Goal: Transaction & Acquisition: Purchase product/service

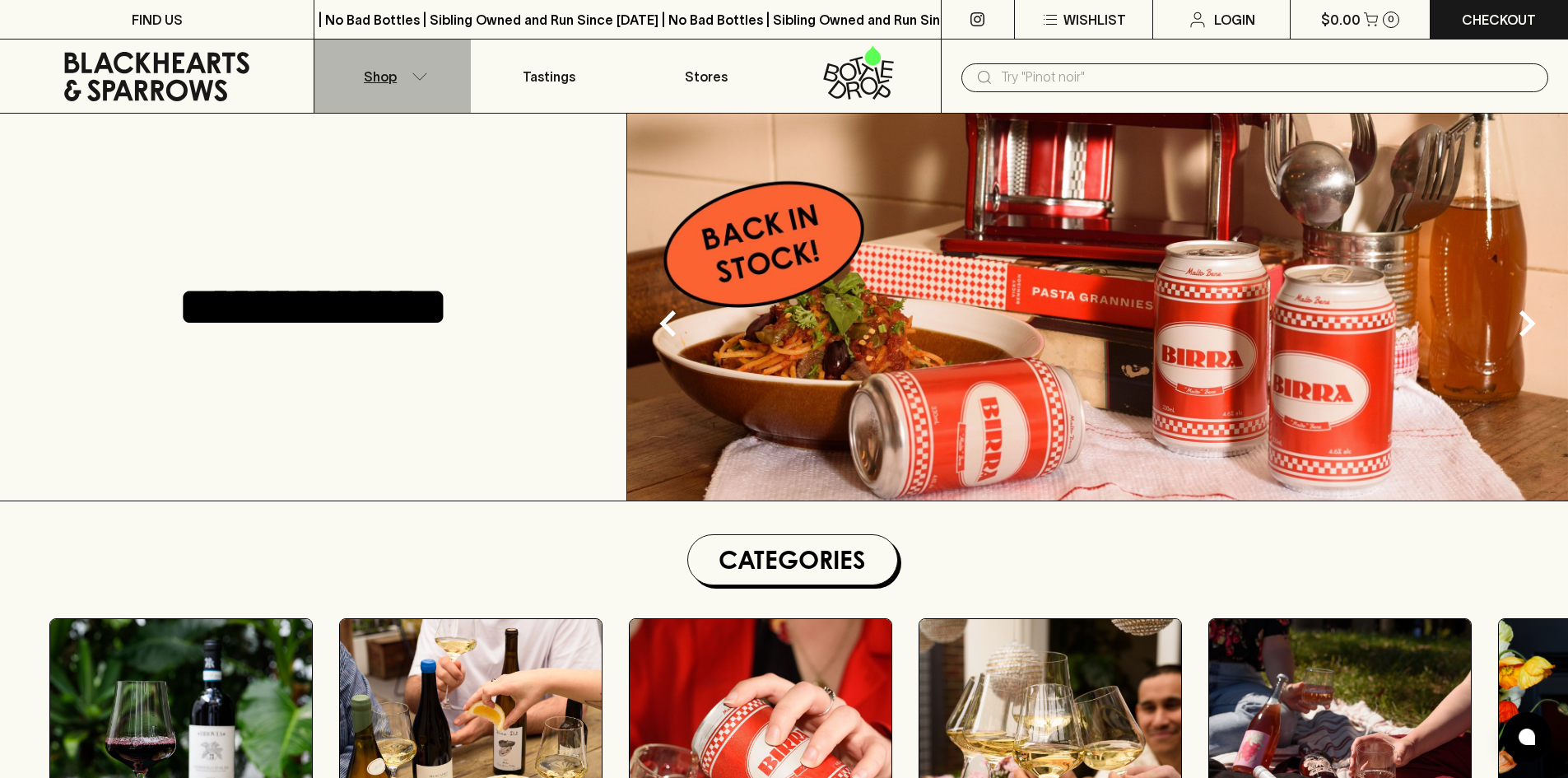
click at [399, 91] on button "Shop" at bounding box center [392, 75] width 157 height 73
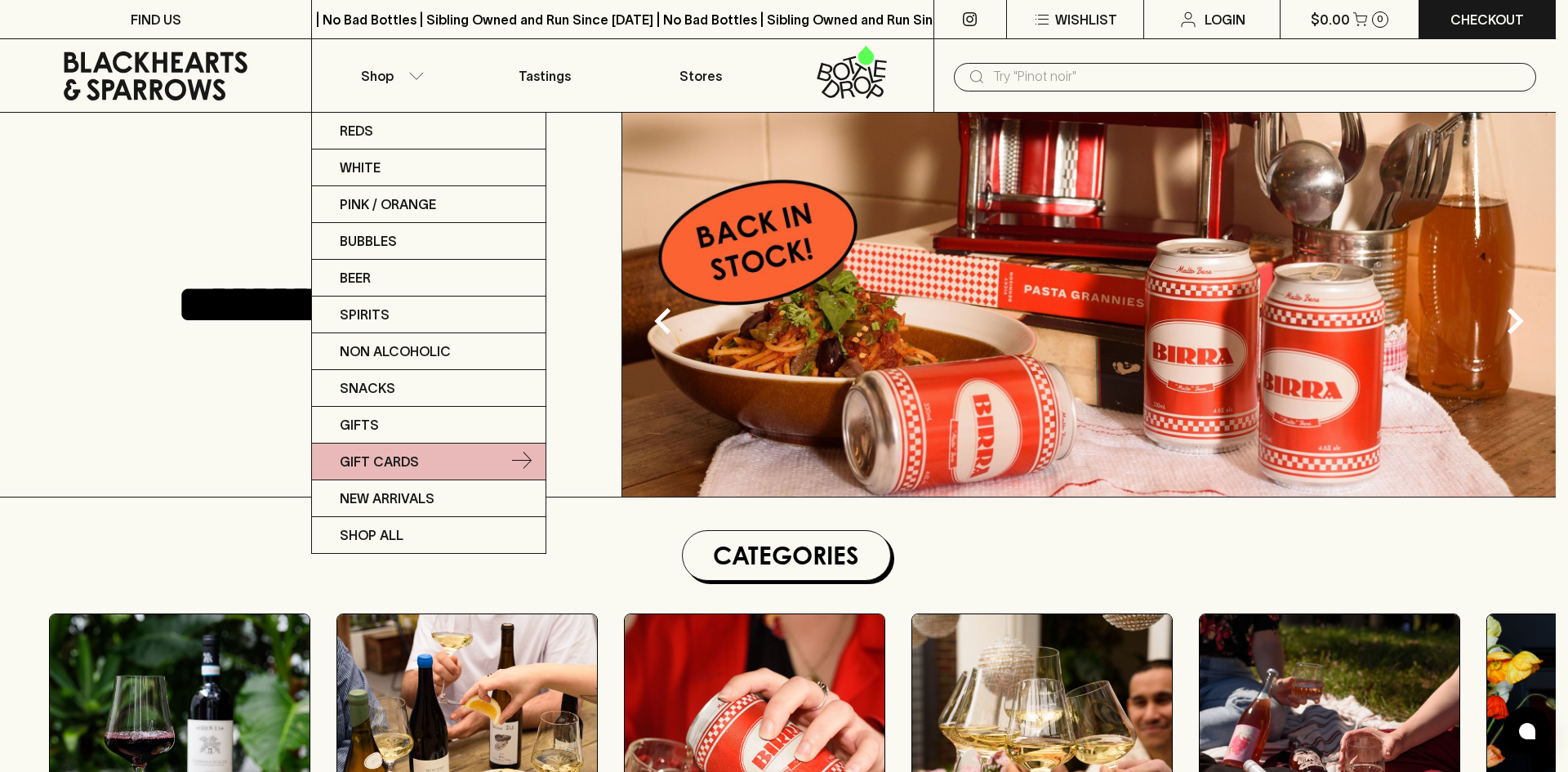
click at [430, 475] on link "Gift Cards" at bounding box center [428, 462] width 233 height 37
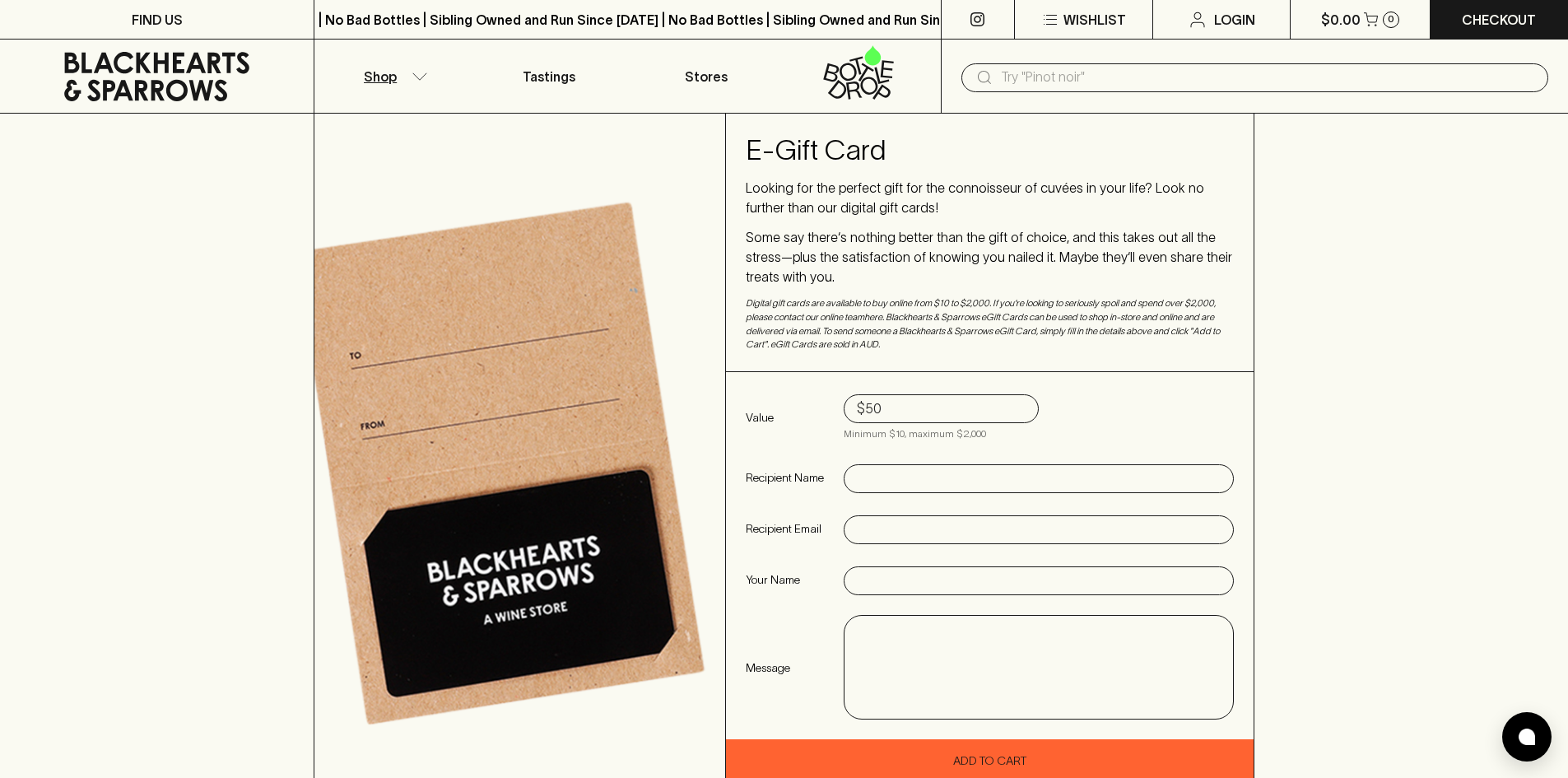
click at [410, 106] on button "Shop" at bounding box center [392, 75] width 157 height 73
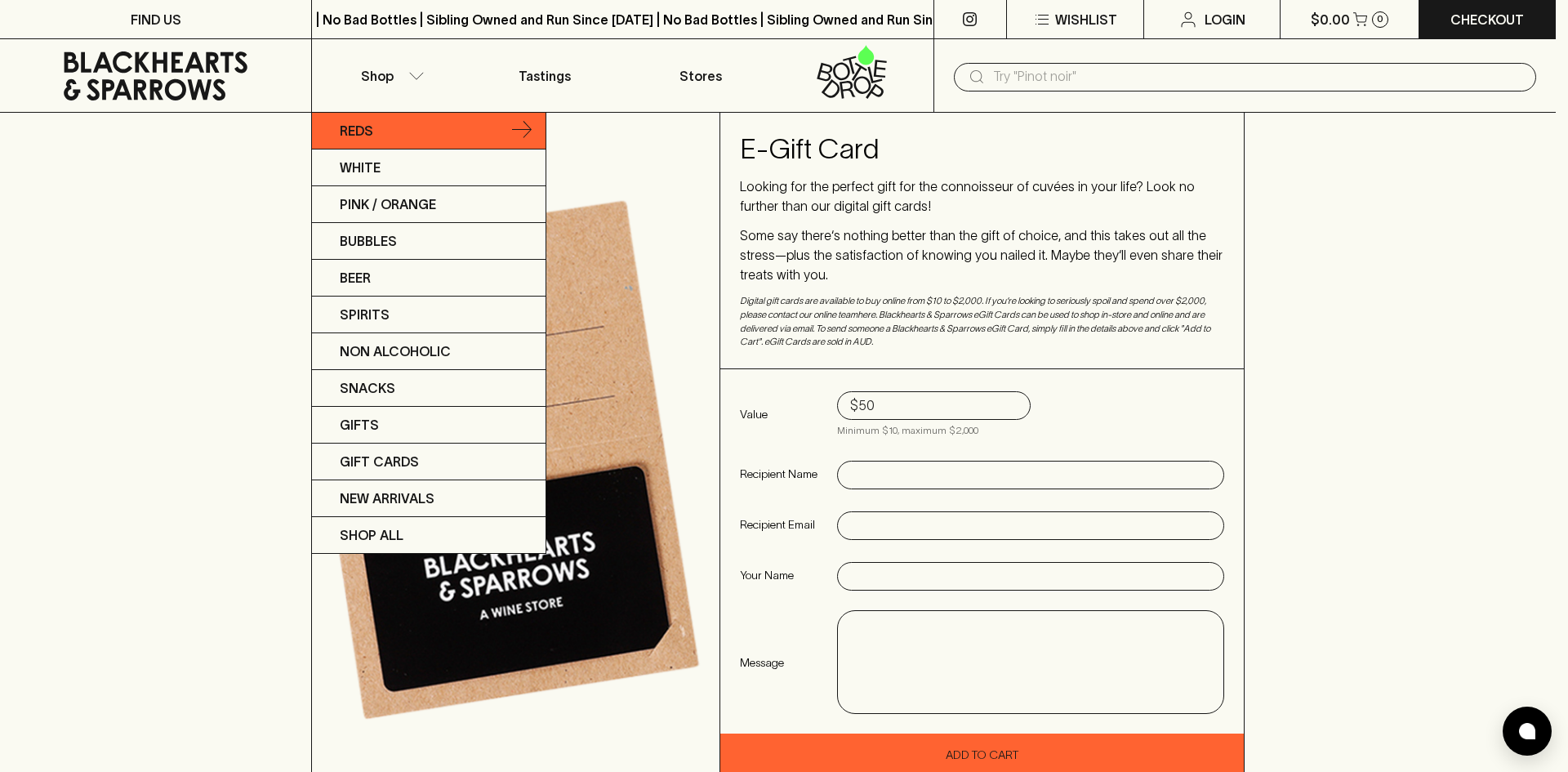
click at [415, 126] on link "Reds" at bounding box center [428, 131] width 233 height 37
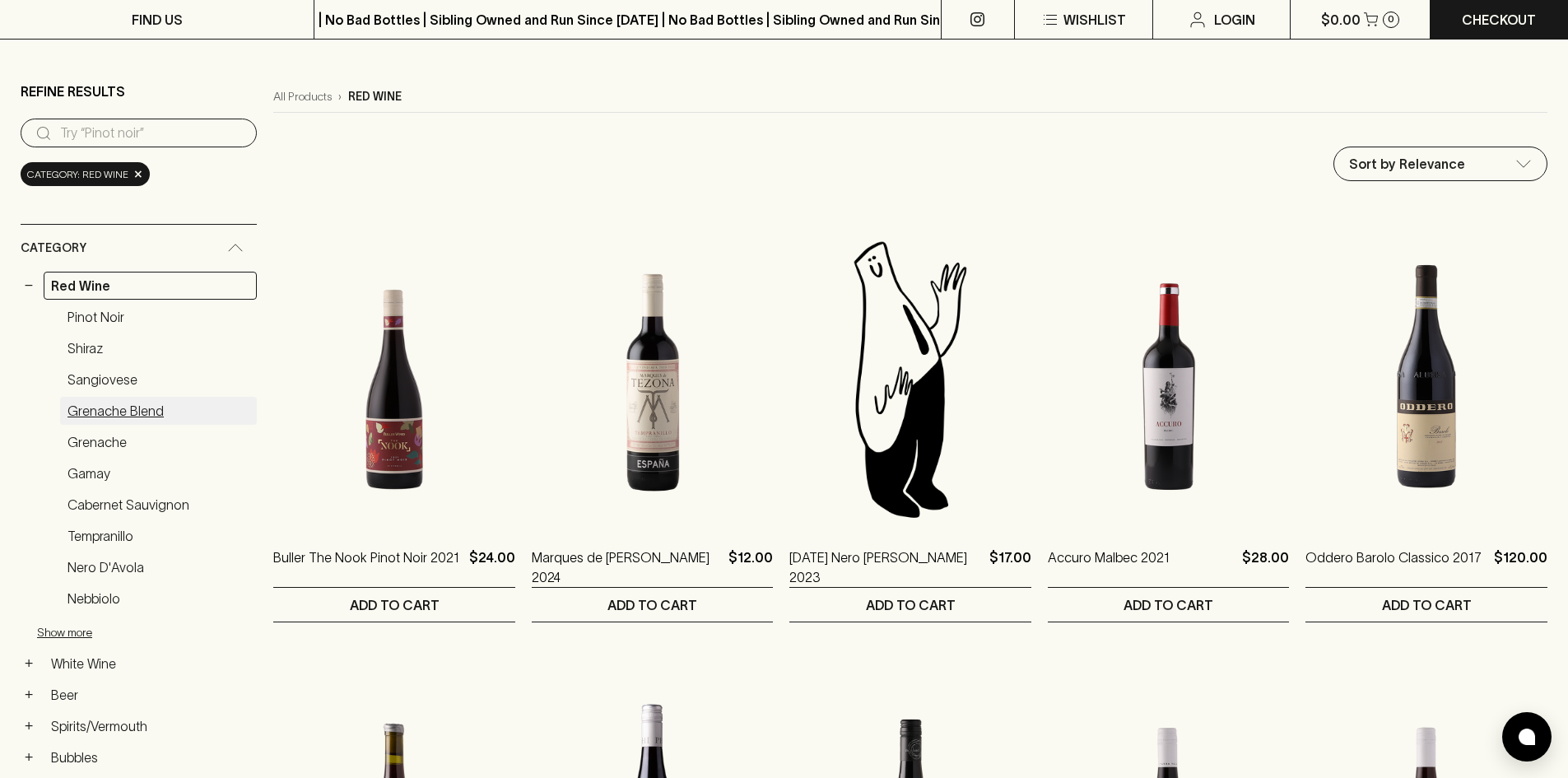
scroll to position [165, 0]
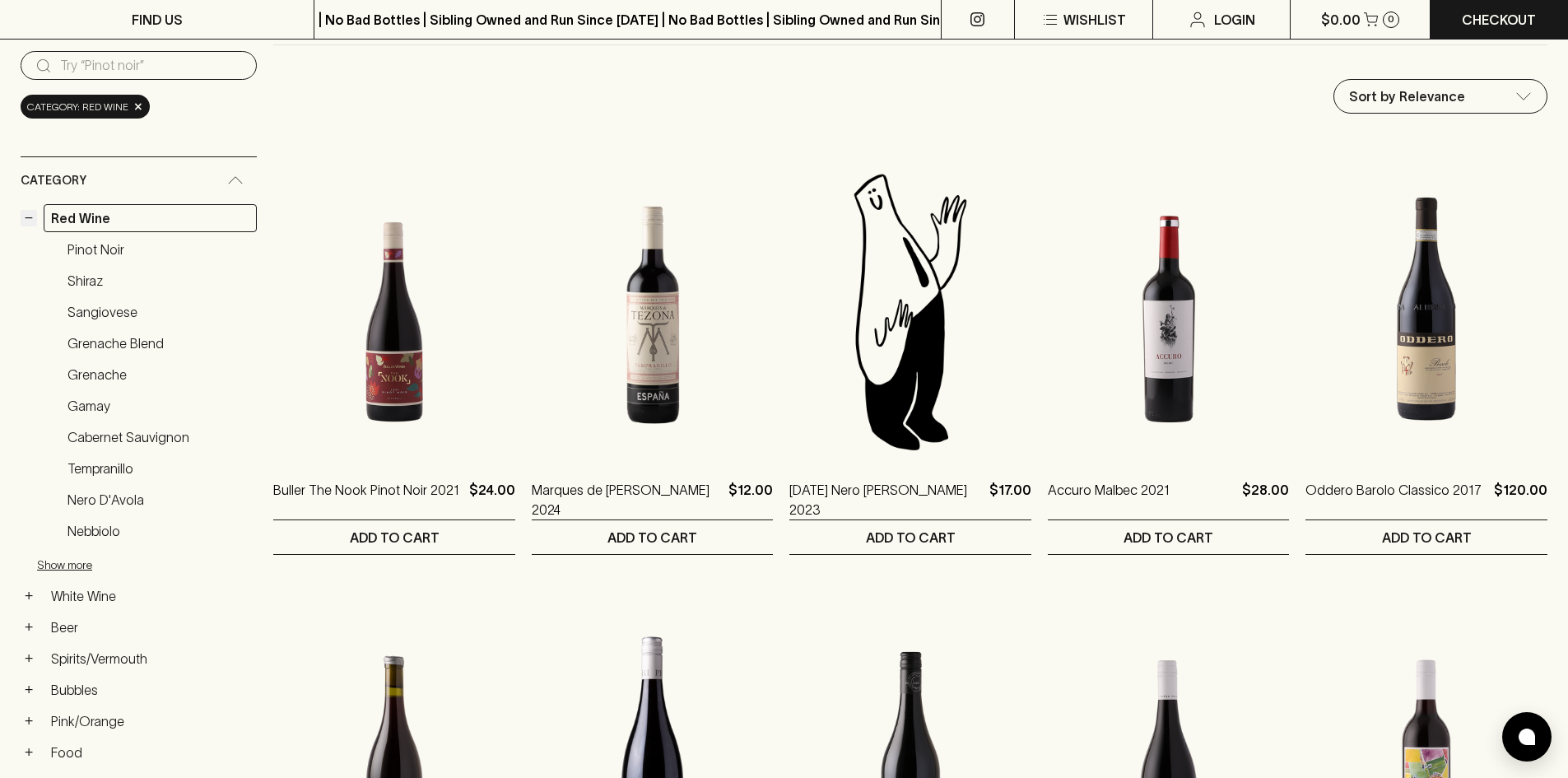
click at [28, 214] on button "−" at bounding box center [29, 219] width 17 height 17
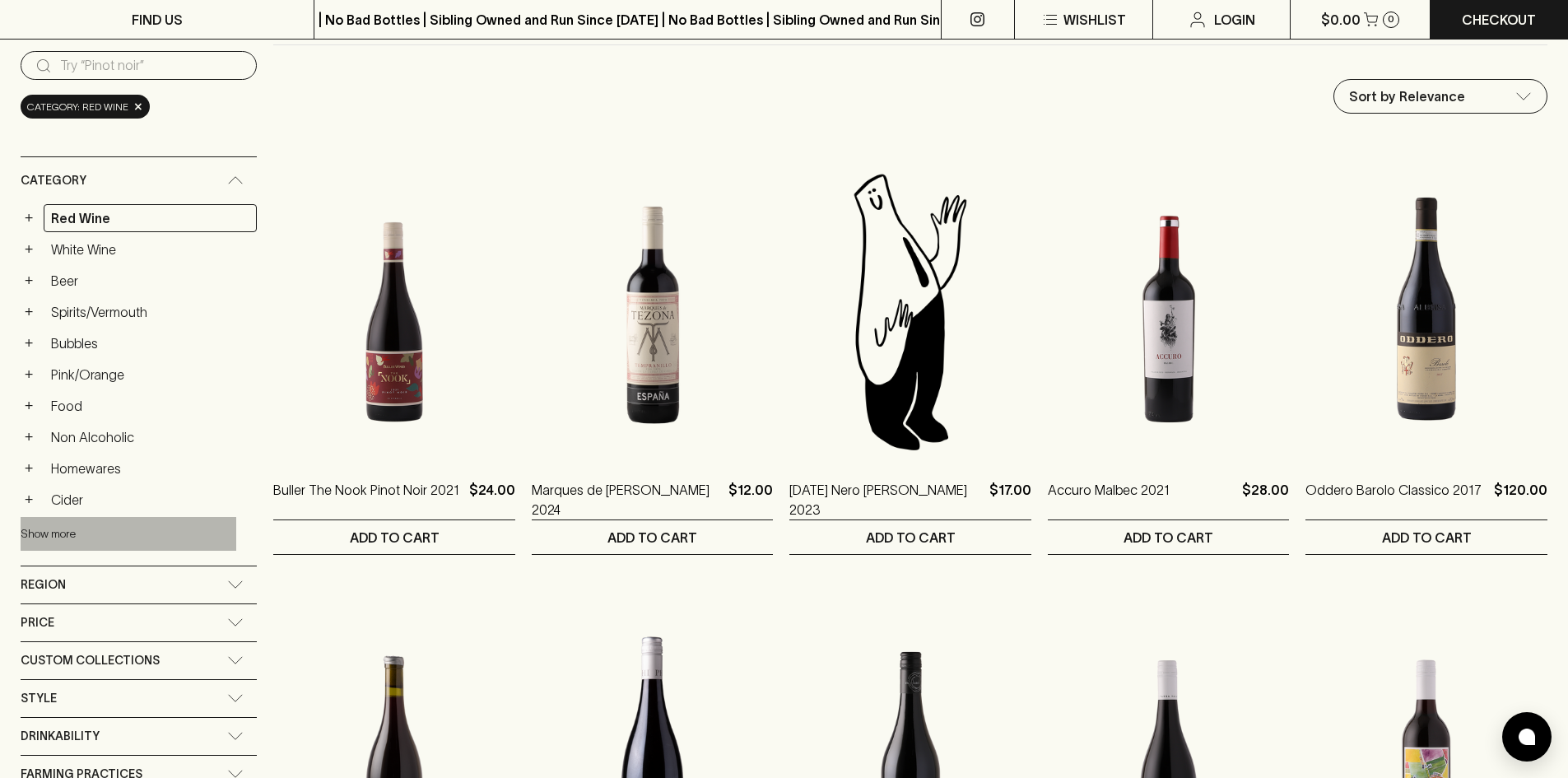
click at [69, 537] on button "Show more" at bounding box center [129, 533] width 216 height 33
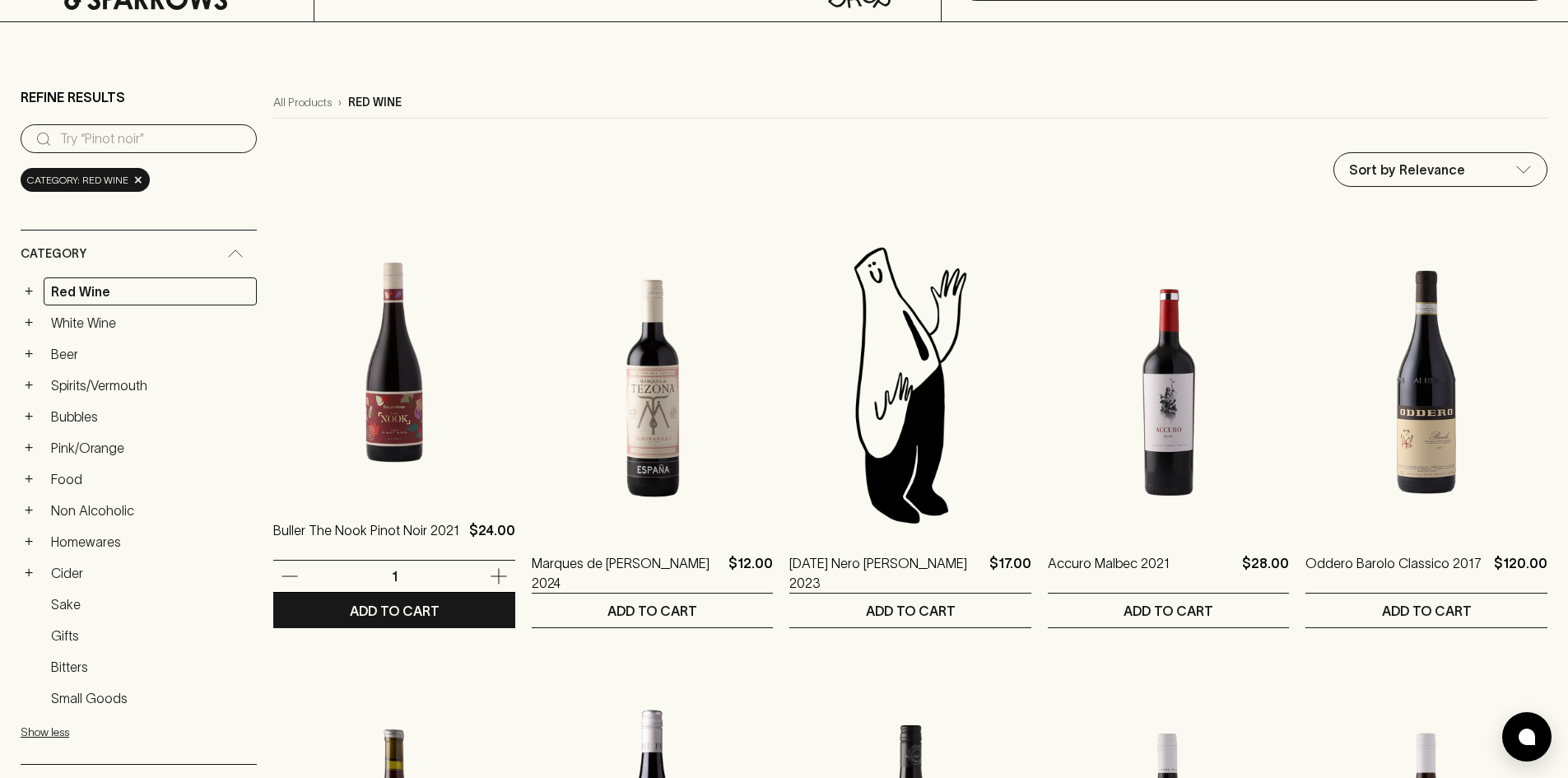
scroll to position [0, 0]
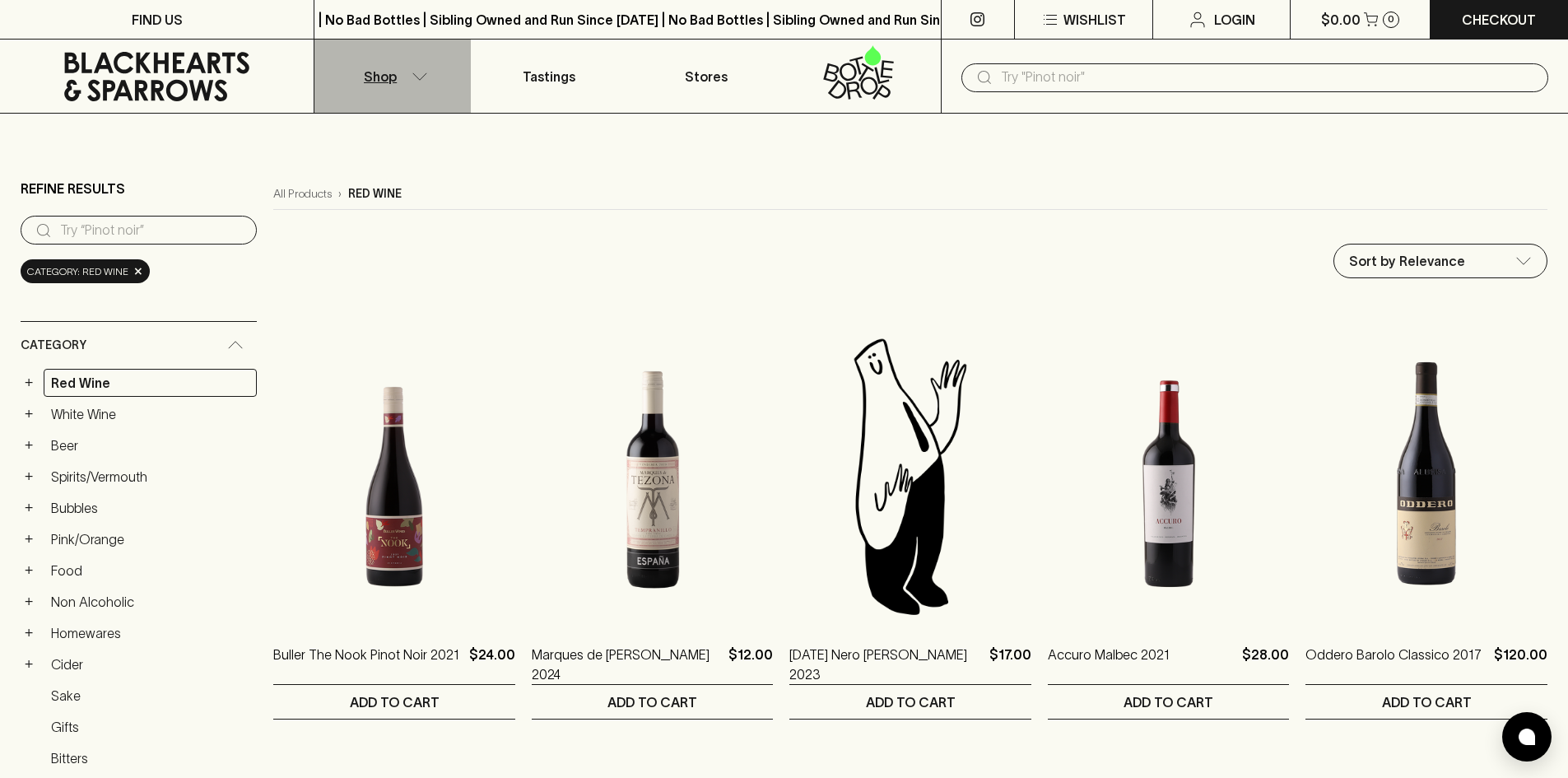
click at [436, 61] on button "Shop" at bounding box center [392, 75] width 157 height 73
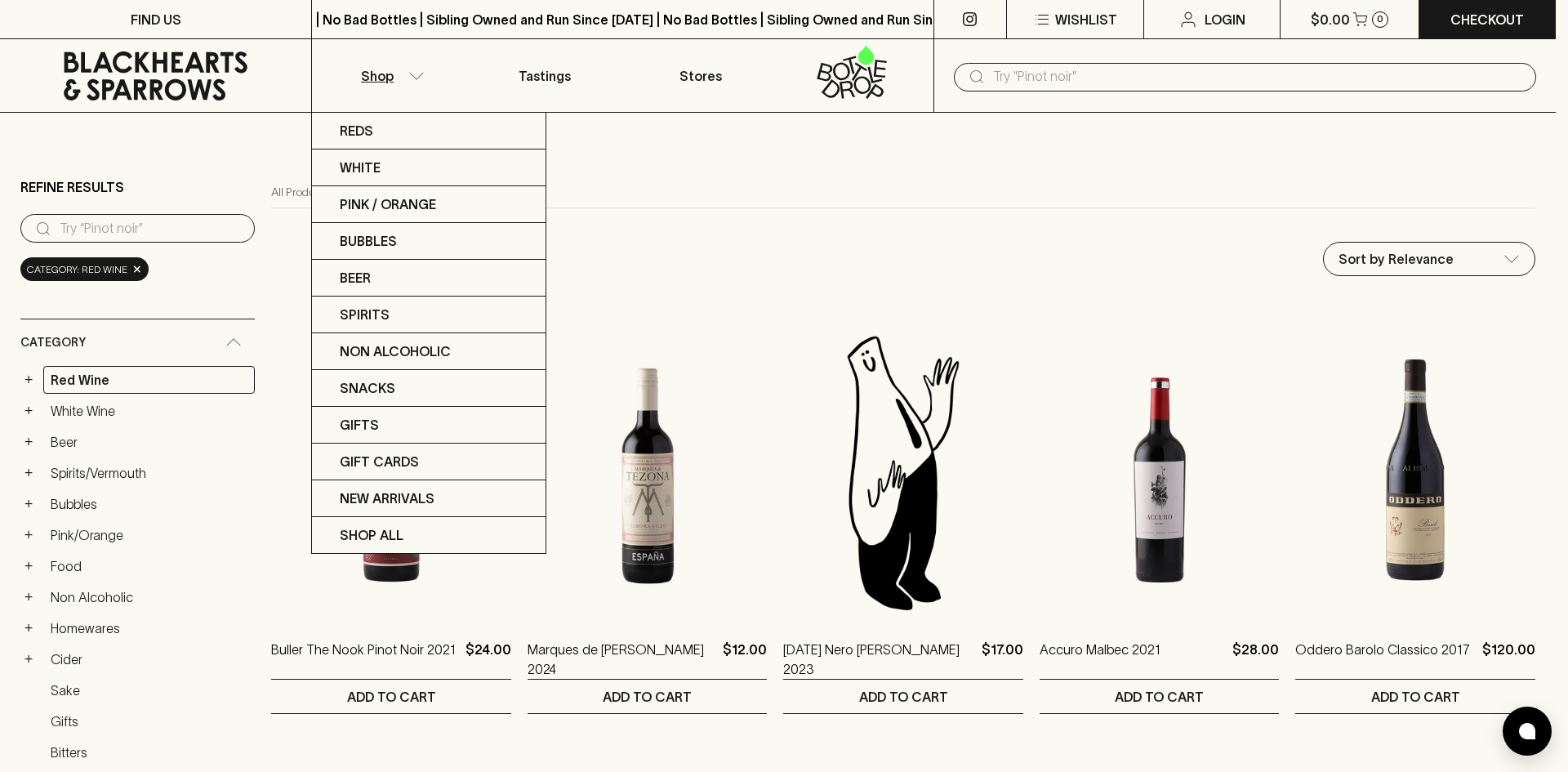
click at [805, 115] on div at bounding box center [784, 386] width 1568 height 772
